Goal: Entertainment & Leisure: Browse casually

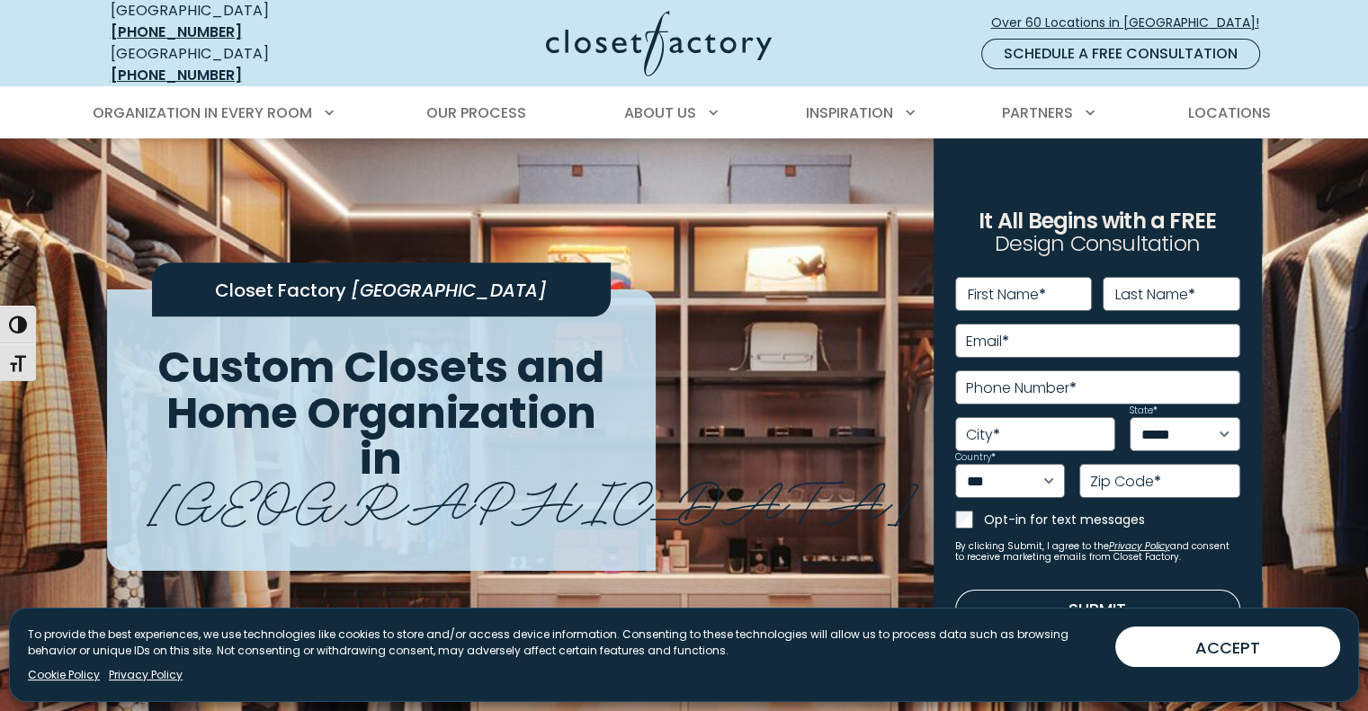
drag, startPoint x: 1381, startPoint y: 46, endPoint x: 1381, endPoint y: 21, distance: 25.2
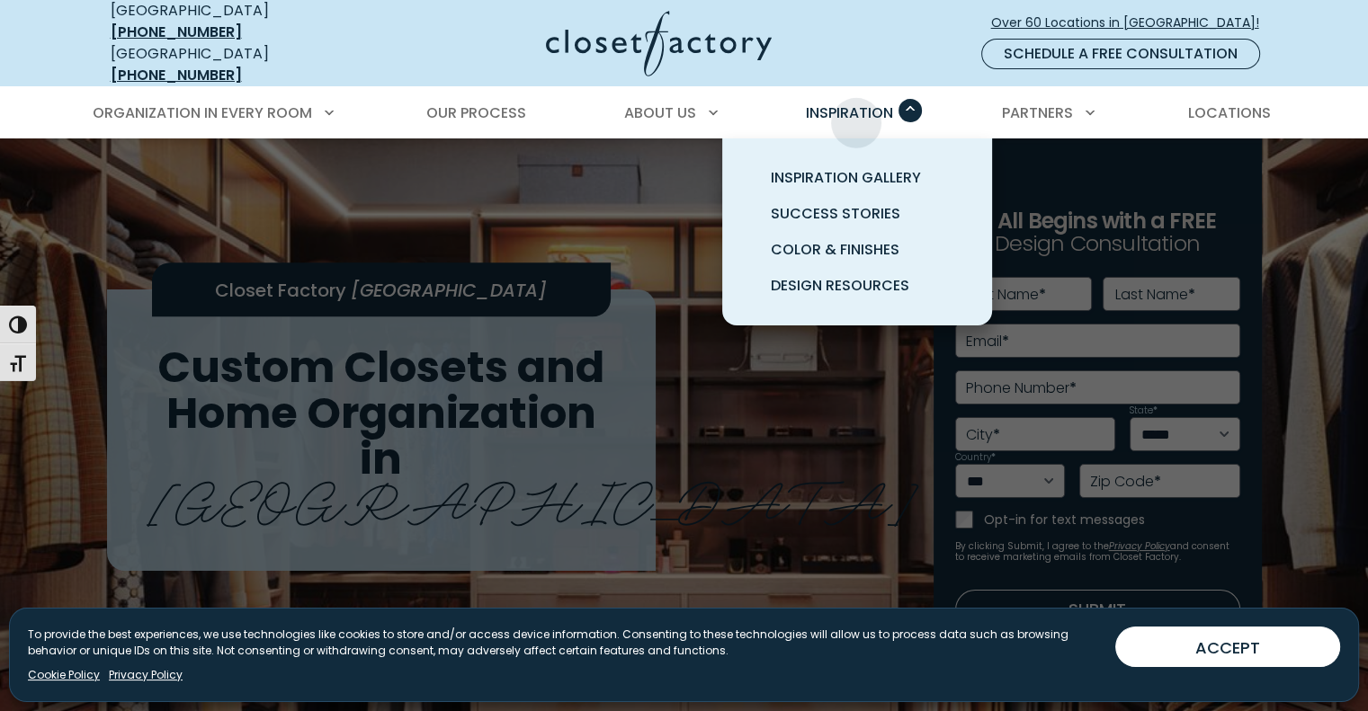
click at [856, 109] on span "Inspiration" at bounding box center [849, 113] width 87 height 21
click at [797, 172] on span "Inspiration Gallery" at bounding box center [846, 177] width 150 height 21
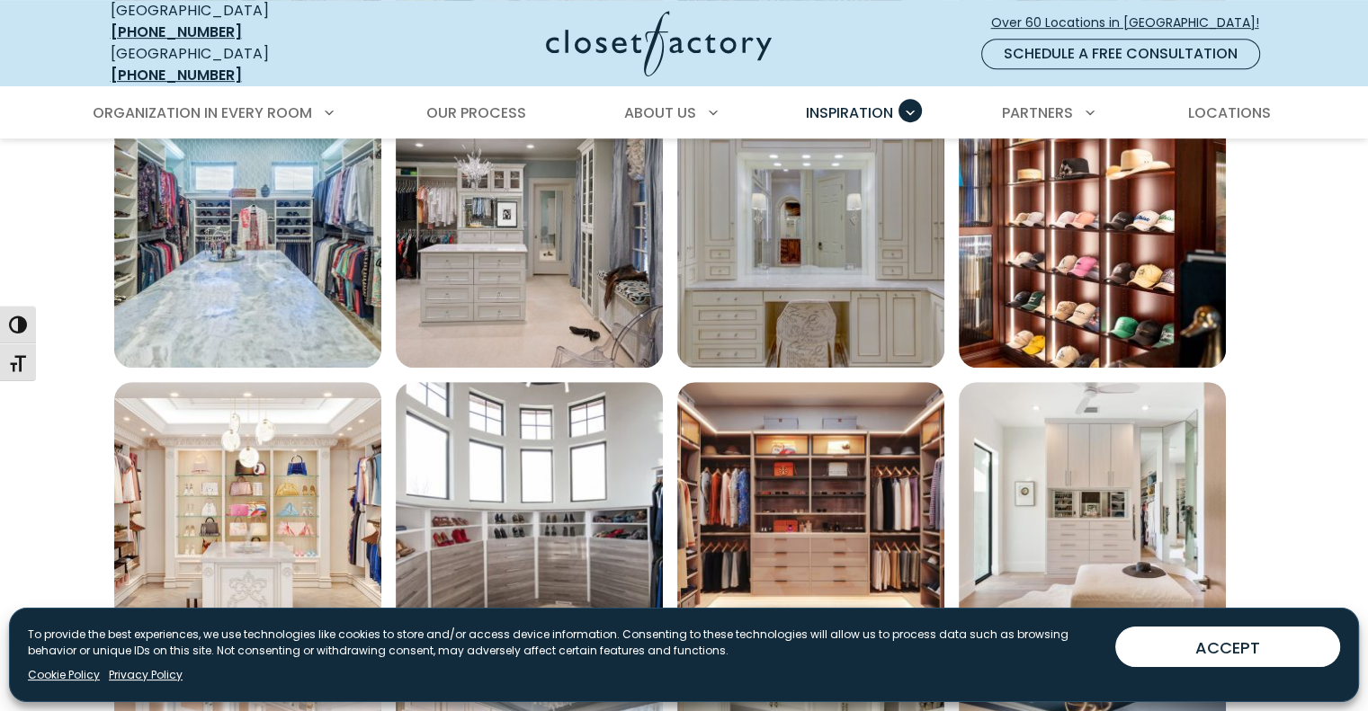
scroll to position [961, 0]
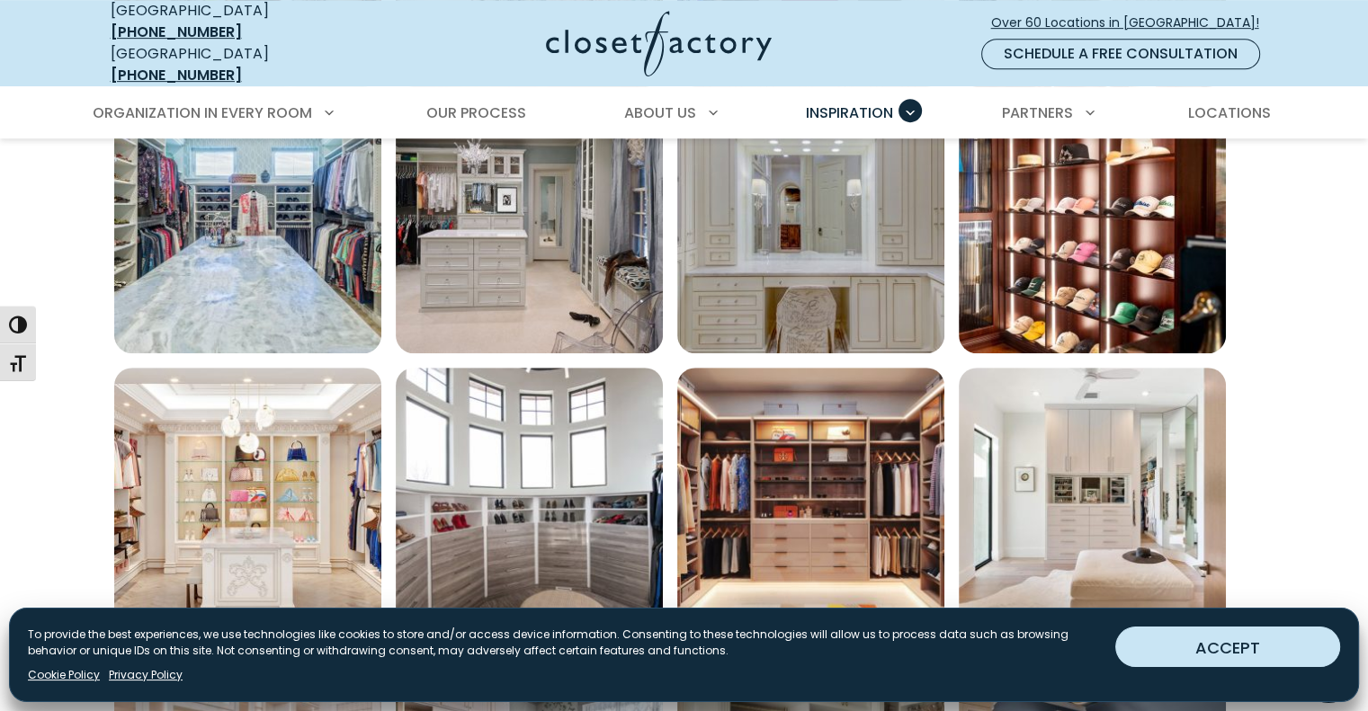
click at [1242, 648] on button "ACCEPT" at bounding box center [1227, 647] width 225 height 40
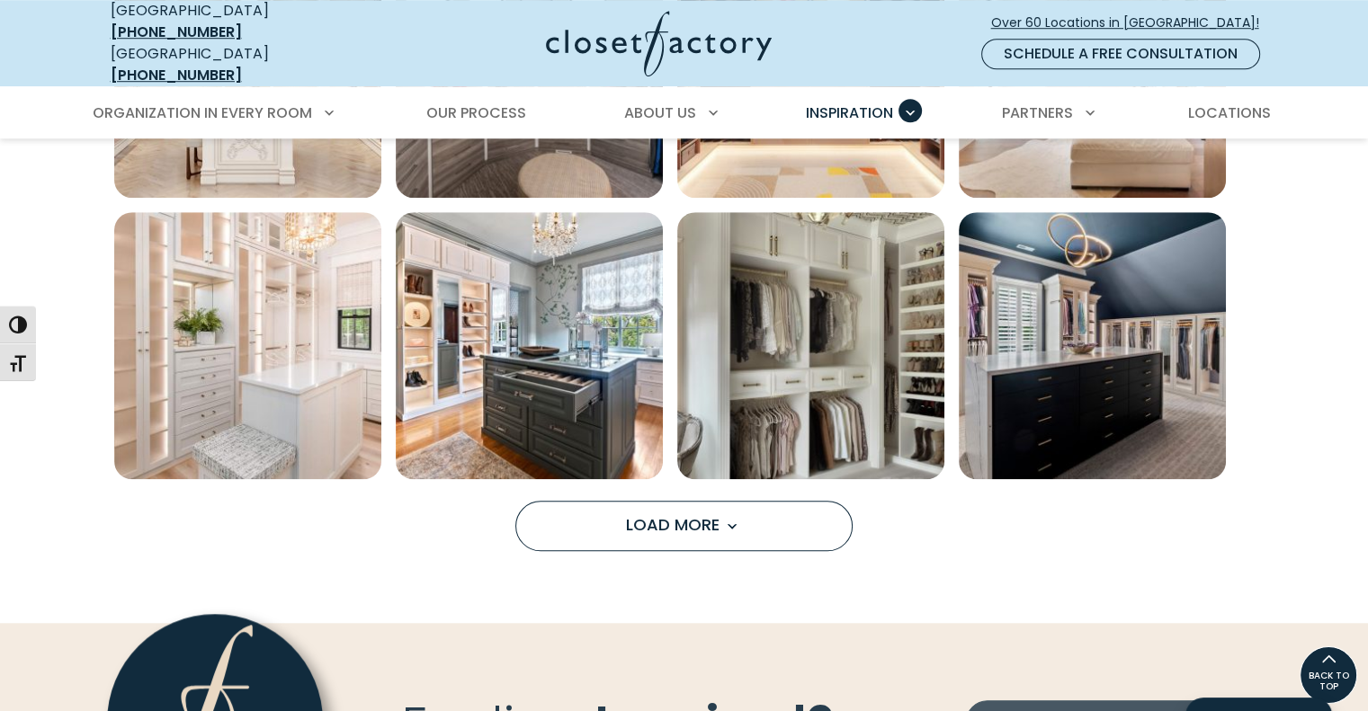
scroll to position [1388, 0]
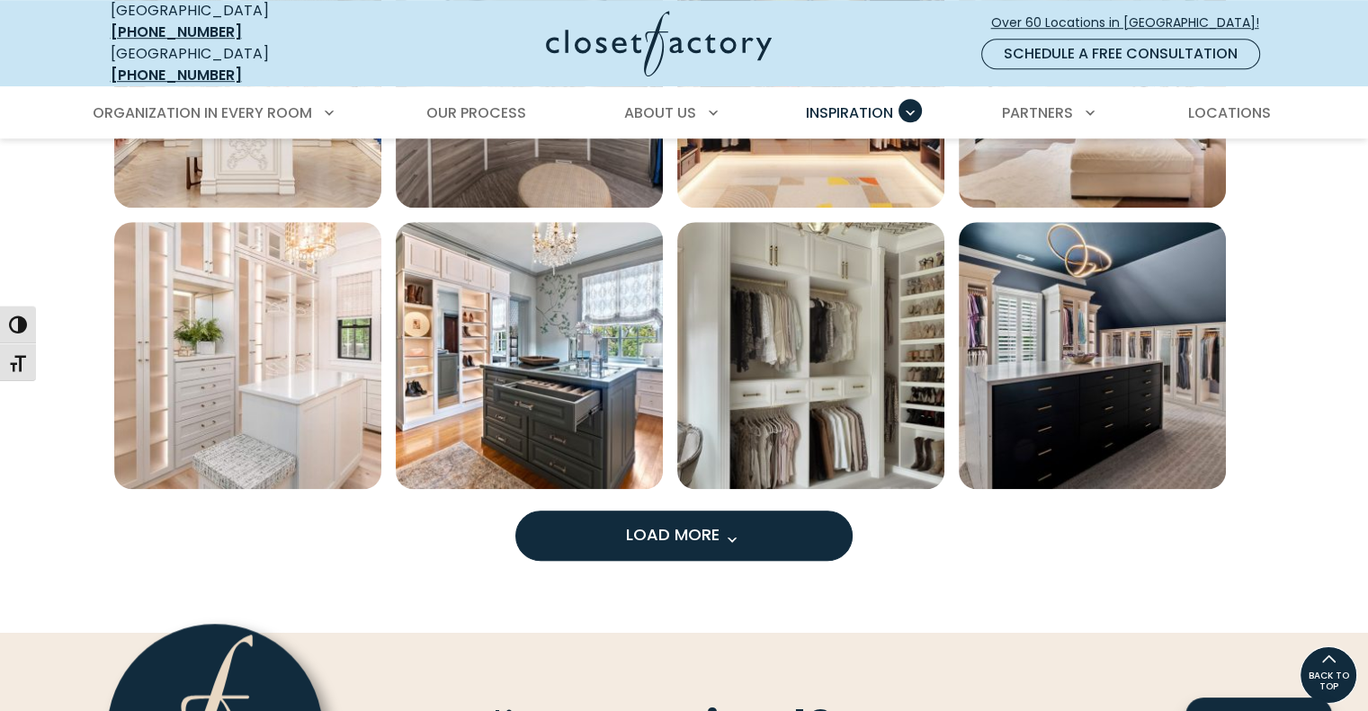
click at [621, 514] on button "Load More" at bounding box center [683, 536] width 337 height 50
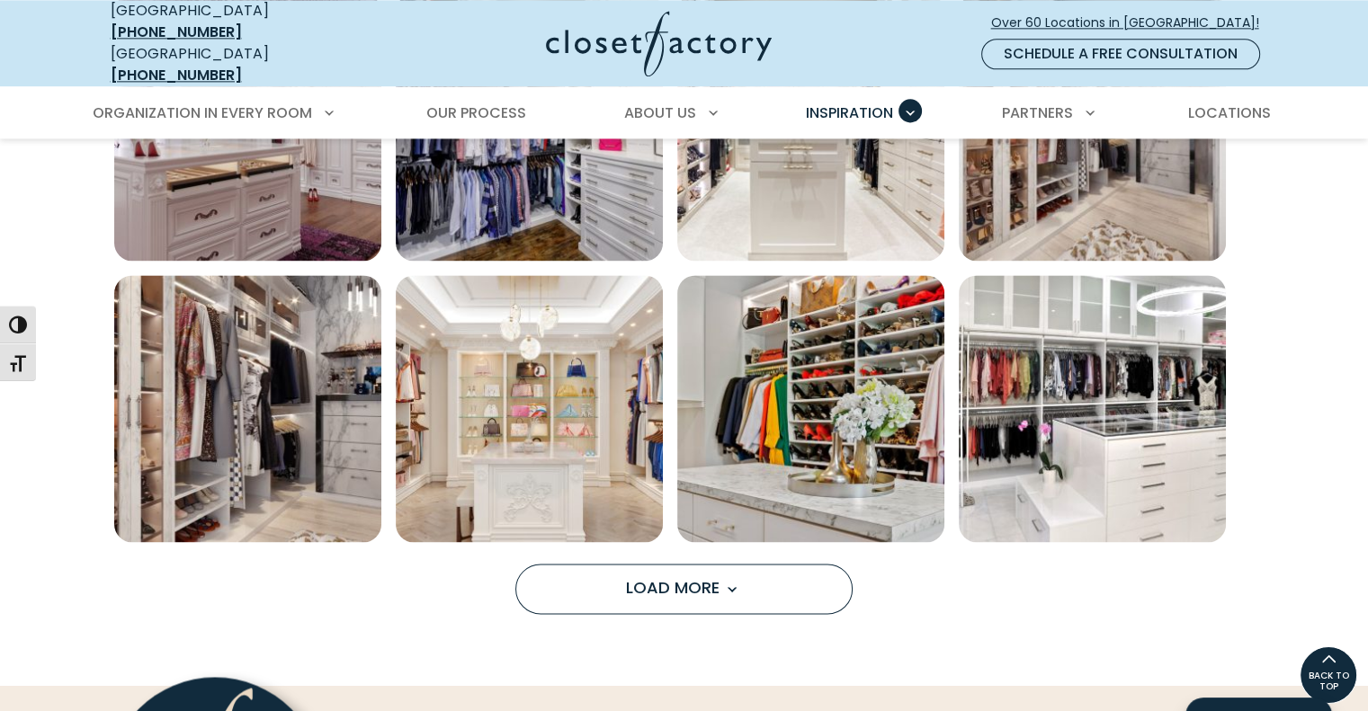
scroll to position [2443, 0]
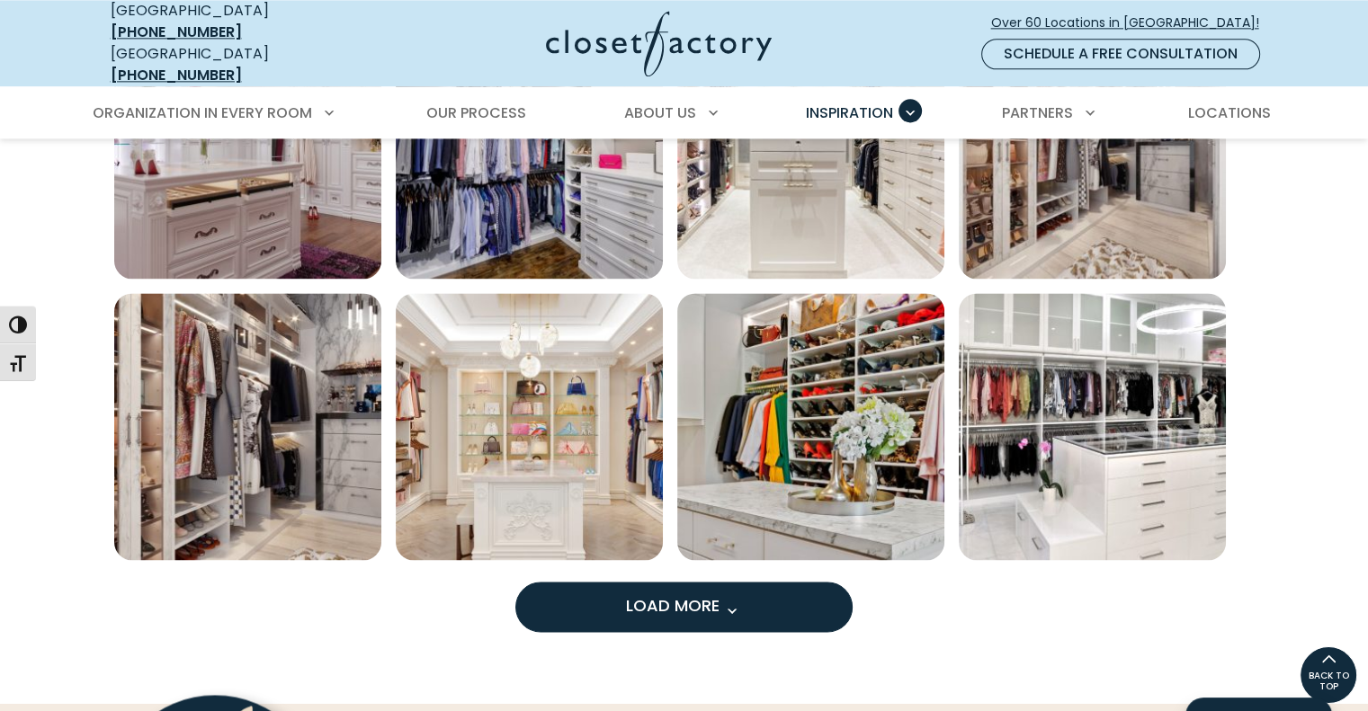
click at [663, 582] on button "Load More" at bounding box center [683, 607] width 337 height 50
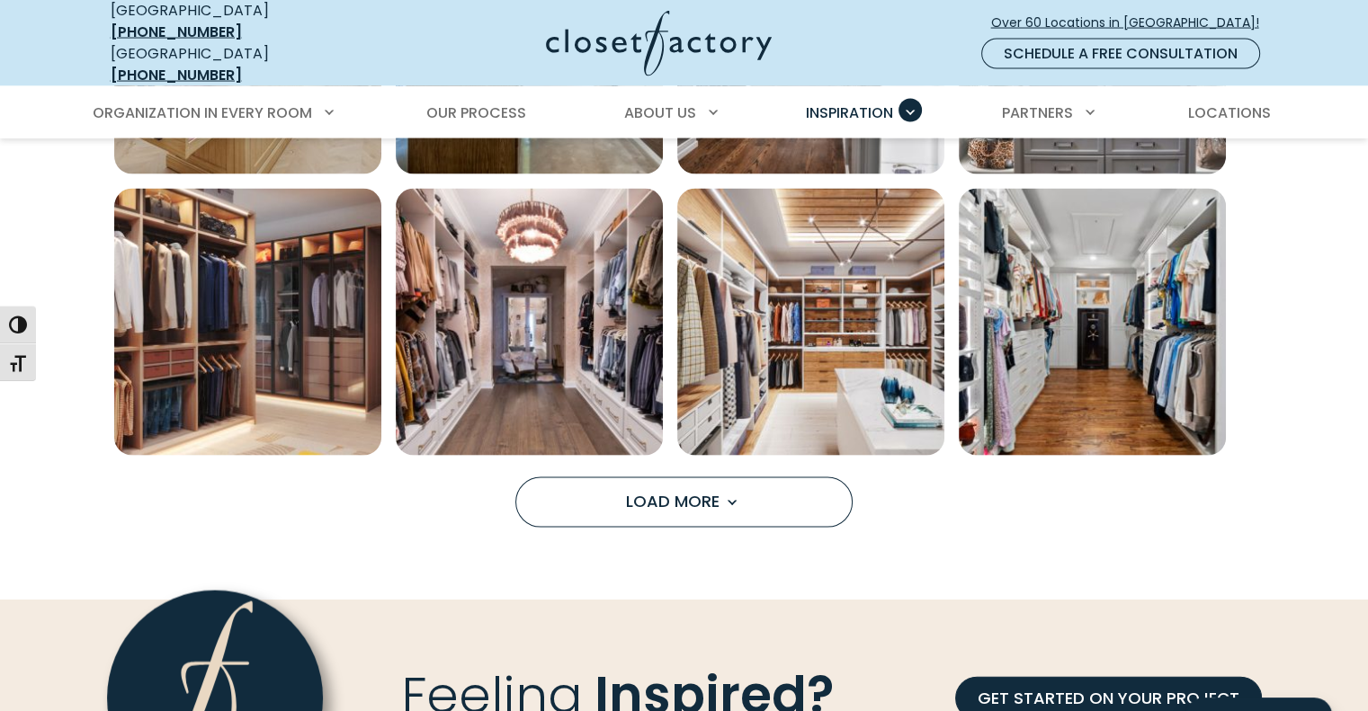
scroll to position [3702, 0]
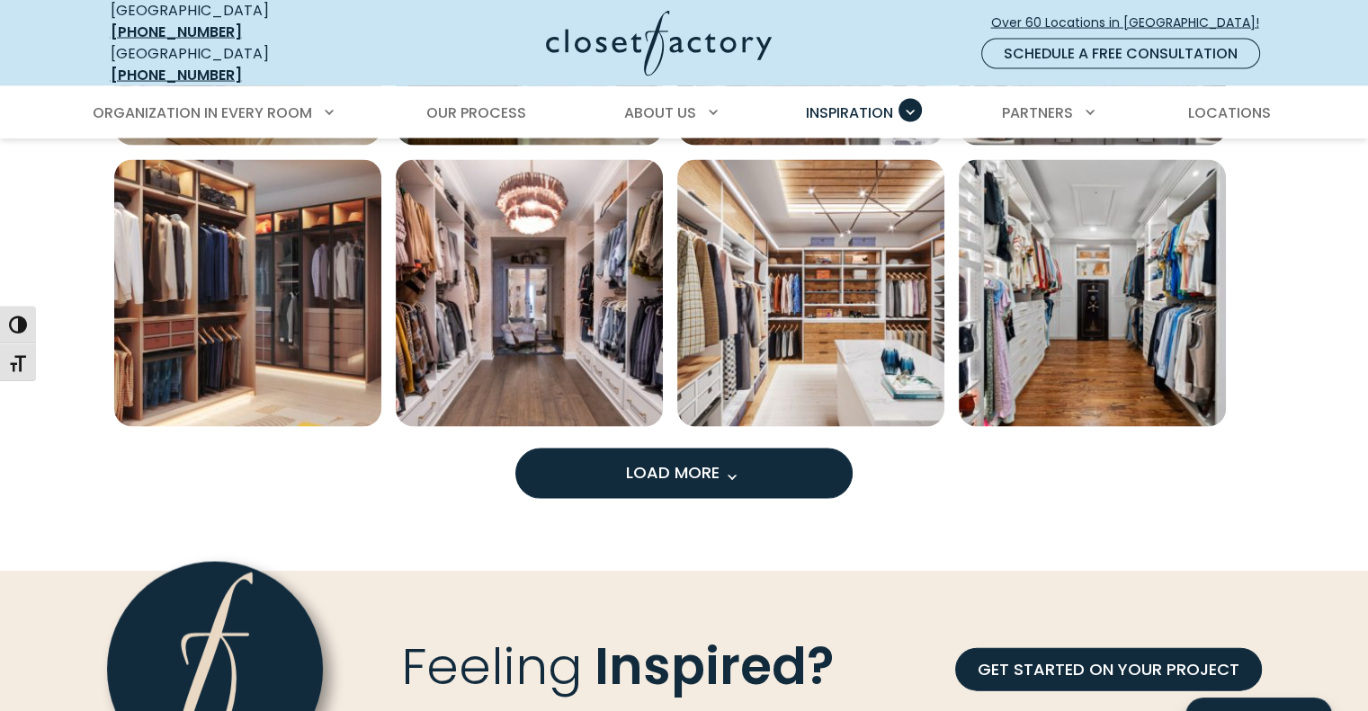
click at [562, 449] on button "Load More" at bounding box center [683, 474] width 337 height 50
